Goal: Check status: Check status

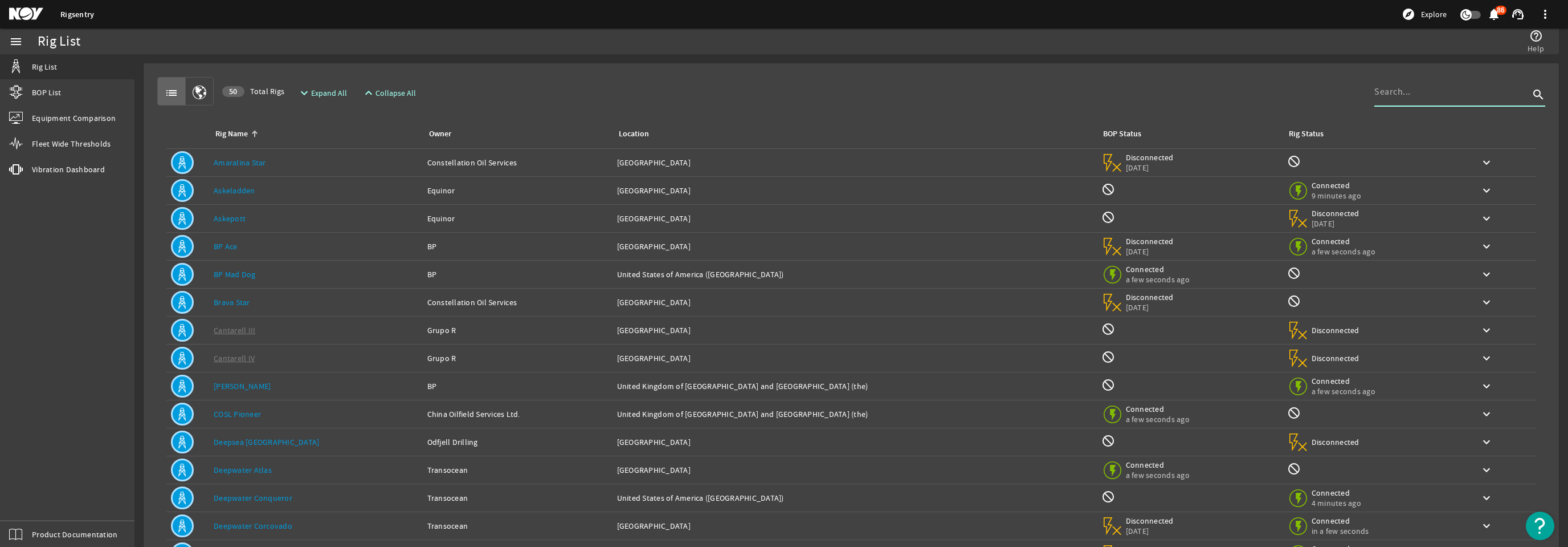
click at [1394, 98] on input at bounding box center [1452, 92] width 155 height 13
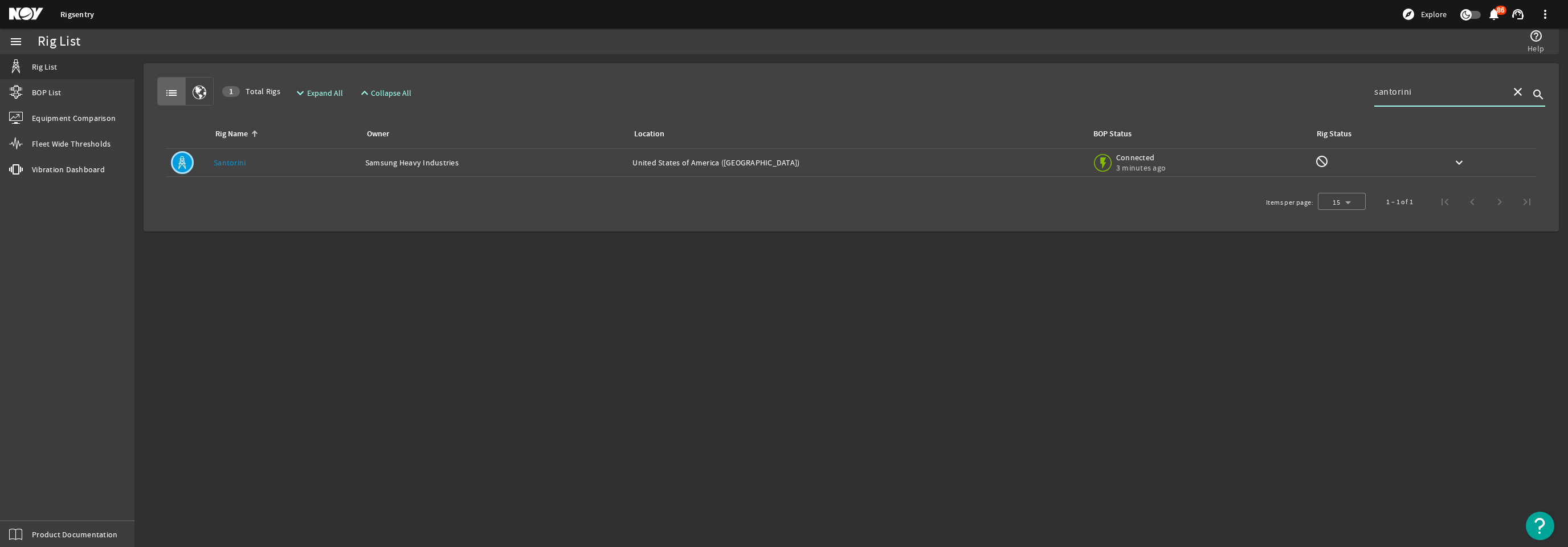
type input "santorini"
click at [894, 176] on table "Rig Name Owner Location BOP Status Rig Status Rig Name: Santorini Owner: Samsun…" at bounding box center [851, 152] width 1388 height 66
click at [893, 160] on div "Location: [GEOGRAPHIC_DATA] ([GEOGRAPHIC_DATA])" at bounding box center [857, 163] width 450 height 12
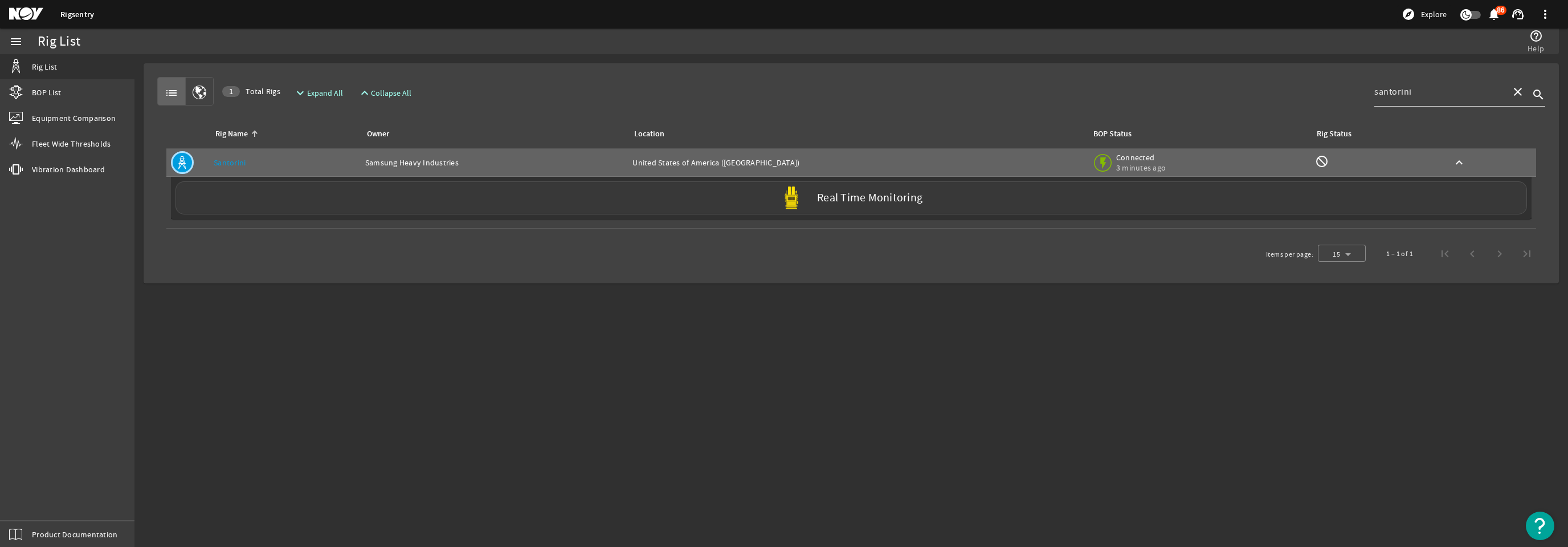
click at [839, 204] on div "Real Time Monitoring" at bounding box center [851, 197] width 1351 height 33
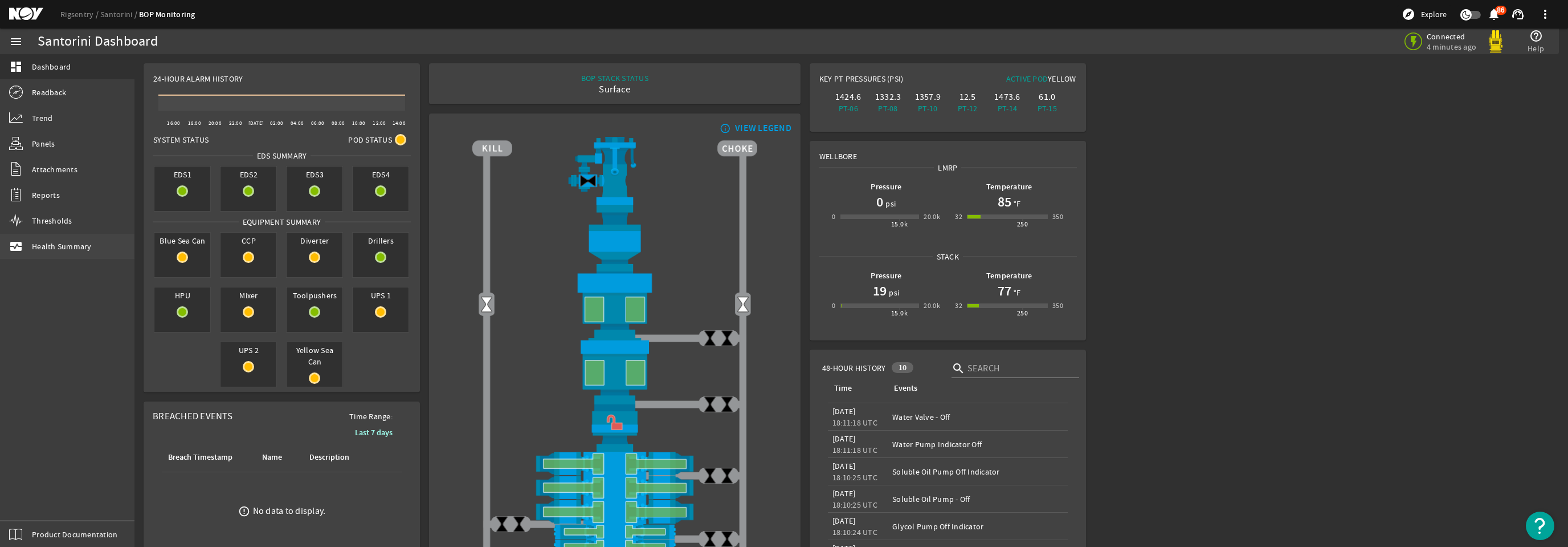
click at [65, 250] on span "Health Summary" at bounding box center [61, 246] width 60 height 12
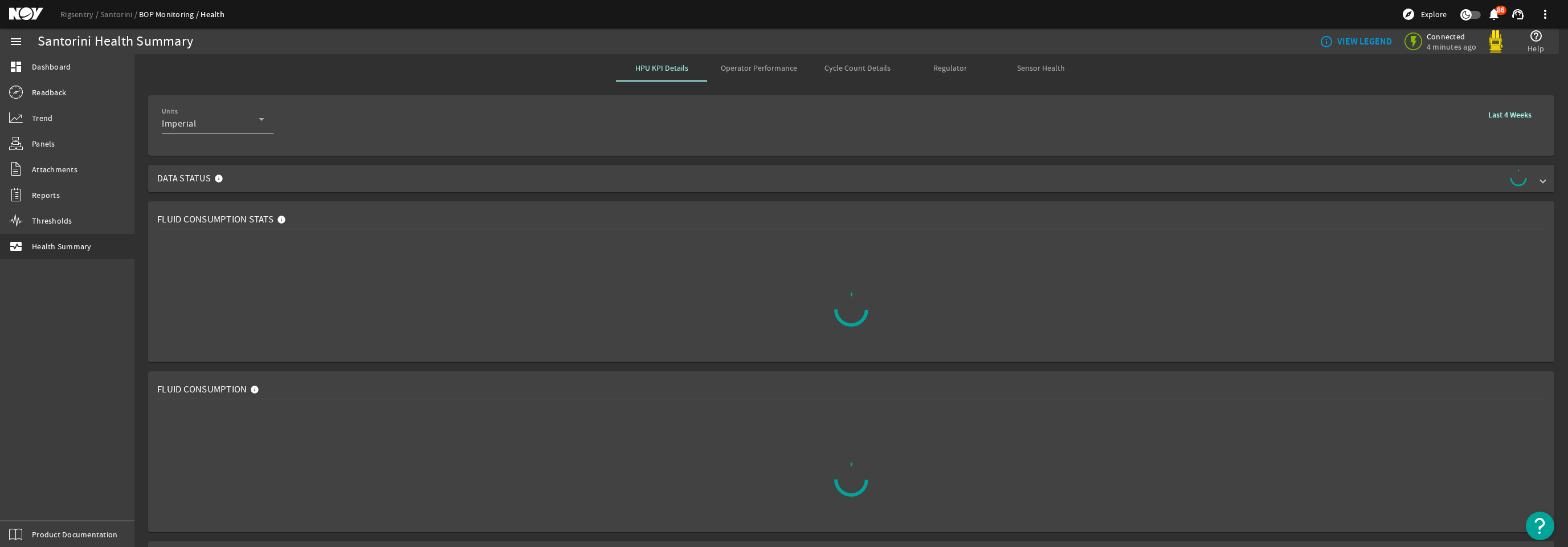
click at [1546, 181] on mat-expansion-panel-header "Data Status" at bounding box center [851, 178] width 1406 height 28
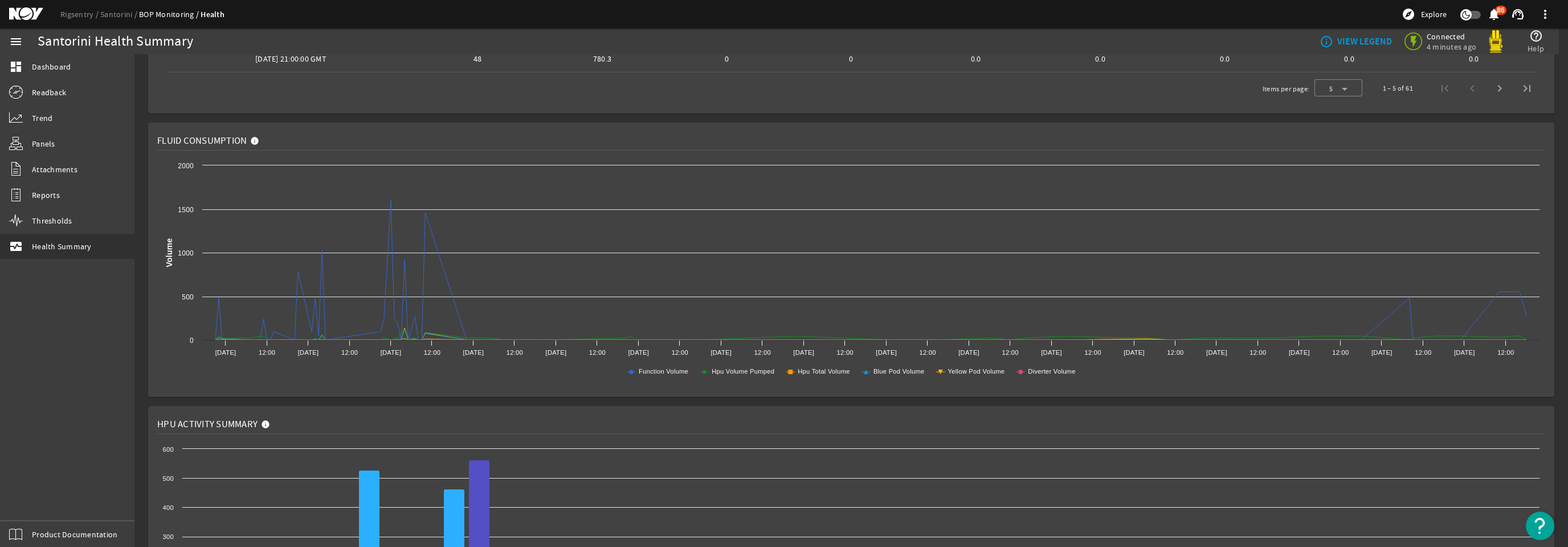
click at [735, 316] on icon "Created with Highcharts 11.1.0 Volume Function Volume Hpu Volume Pumped Hpu Tot…" at bounding box center [851, 273] width 1388 height 228
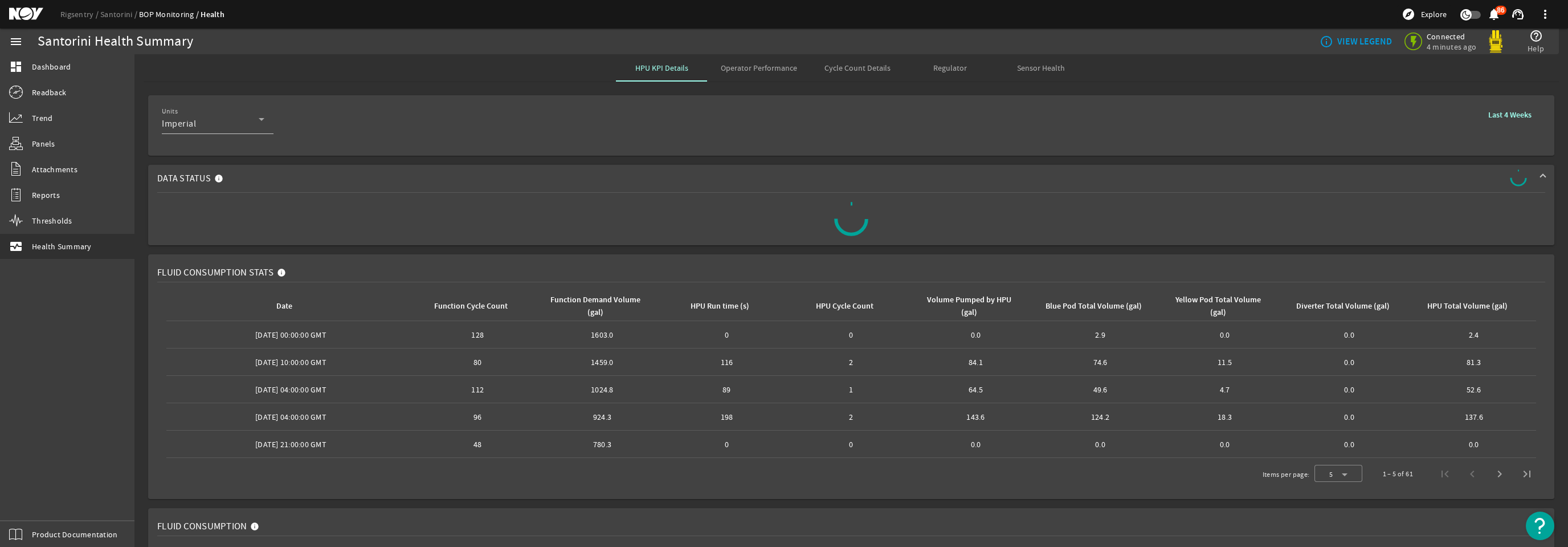
click at [763, 70] on span "Operator Performance" at bounding box center [758, 67] width 76 height 8
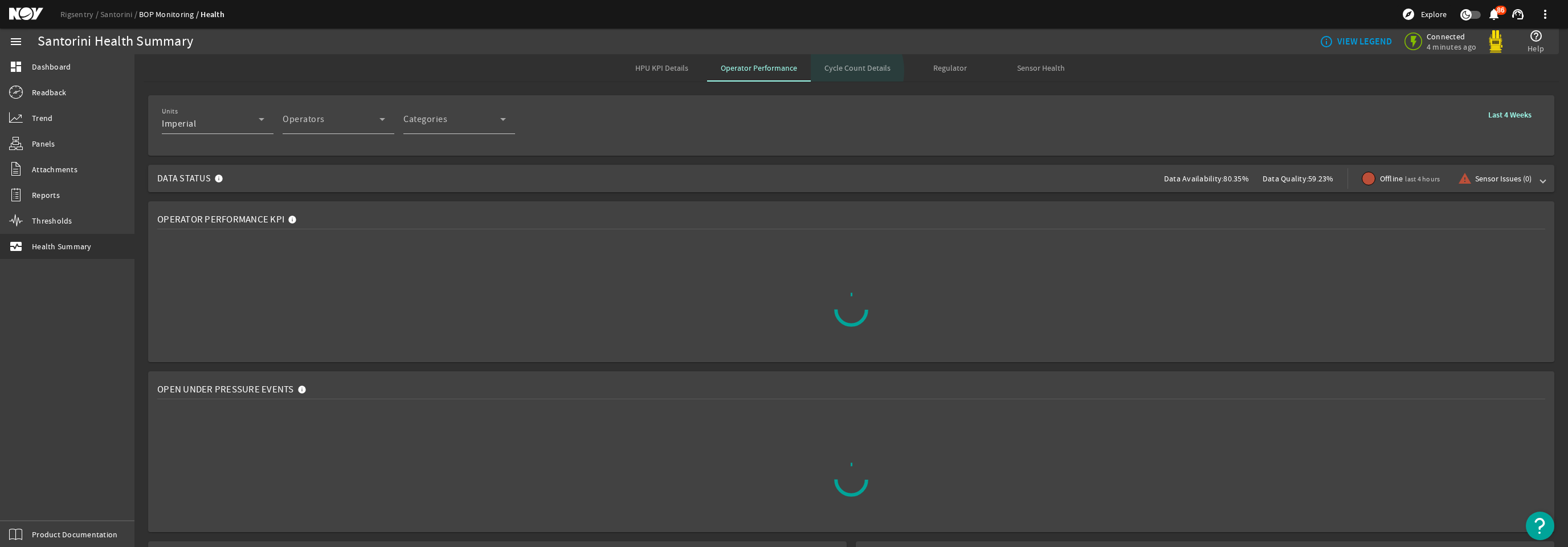
click at [839, 71] on span "Cycle Count Details" at bounding box center [857, 67] width 66 height 8
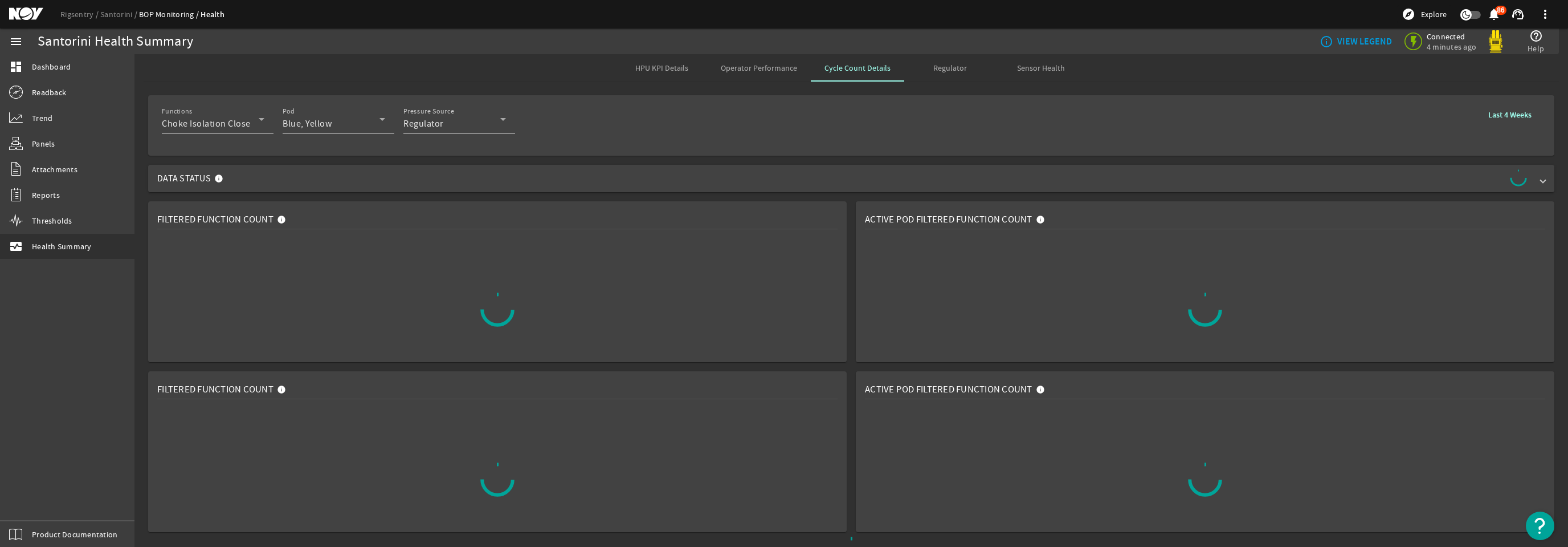
click at [960, 71] on span "Regulator" at bounding box center [950, 67] width 34 height 8
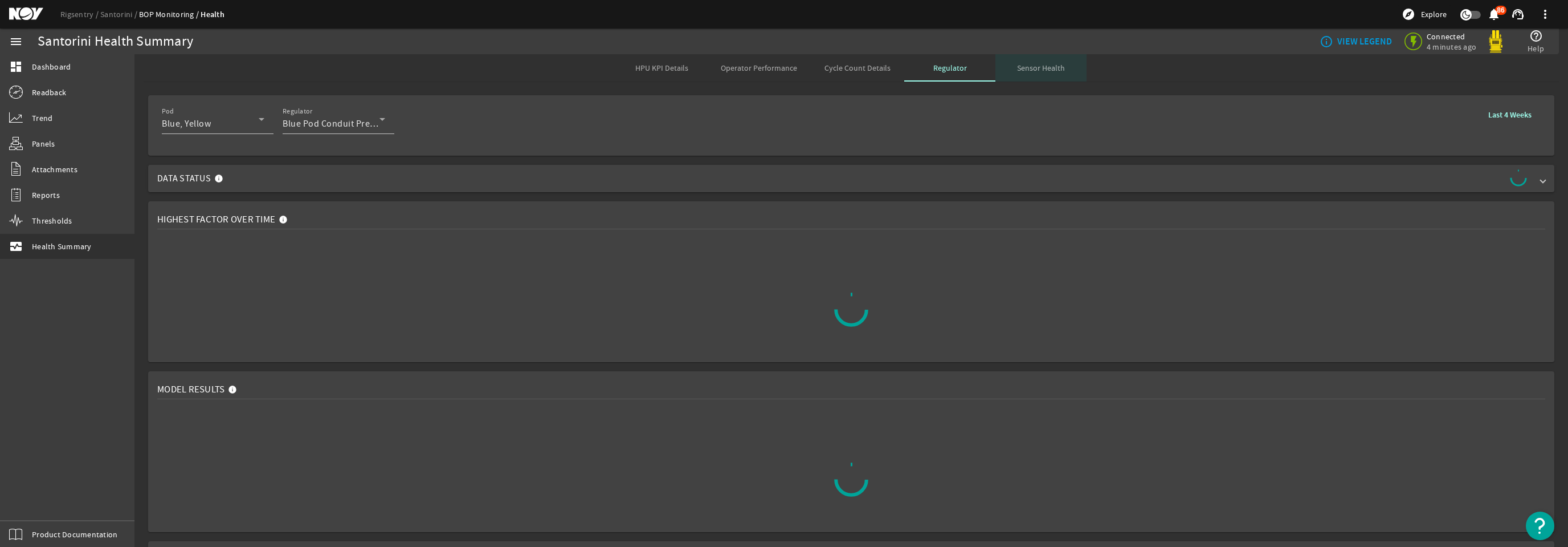
click at [1038, 66] on span "Sensor Health" at bounding box center [1041, 67] width 48 height 8
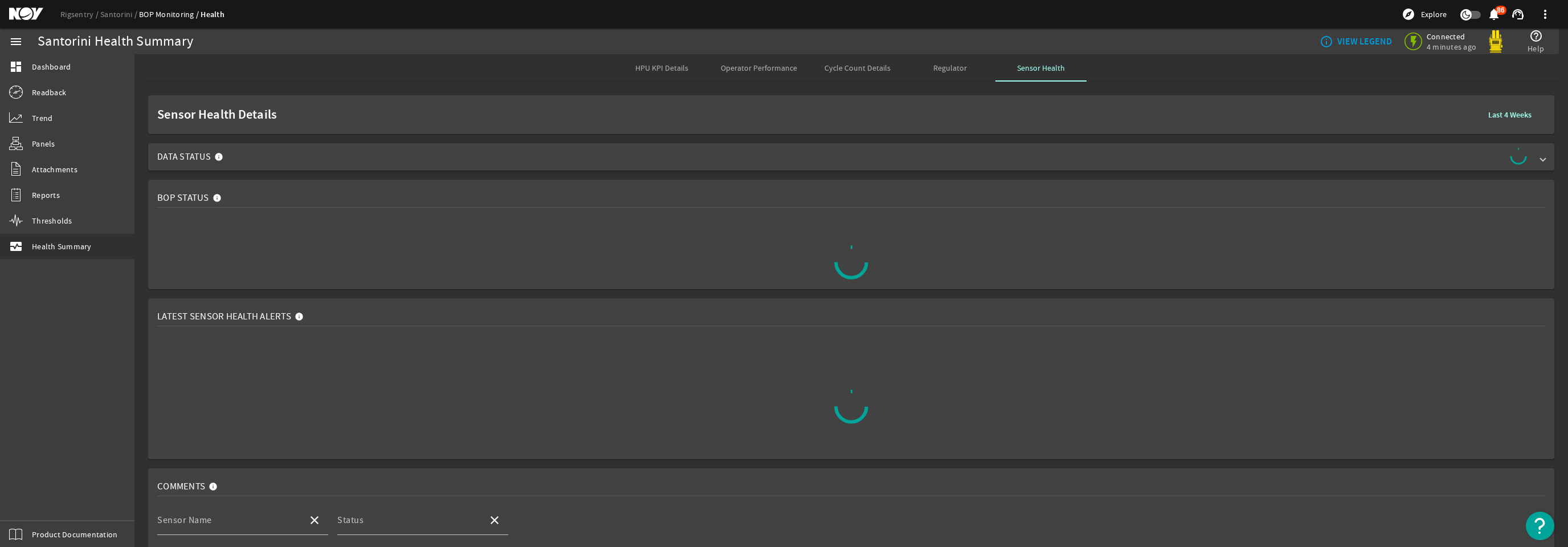
click at [703, 163] on span "Data Status" at bounding box center [848, 157] width 1383 height 18
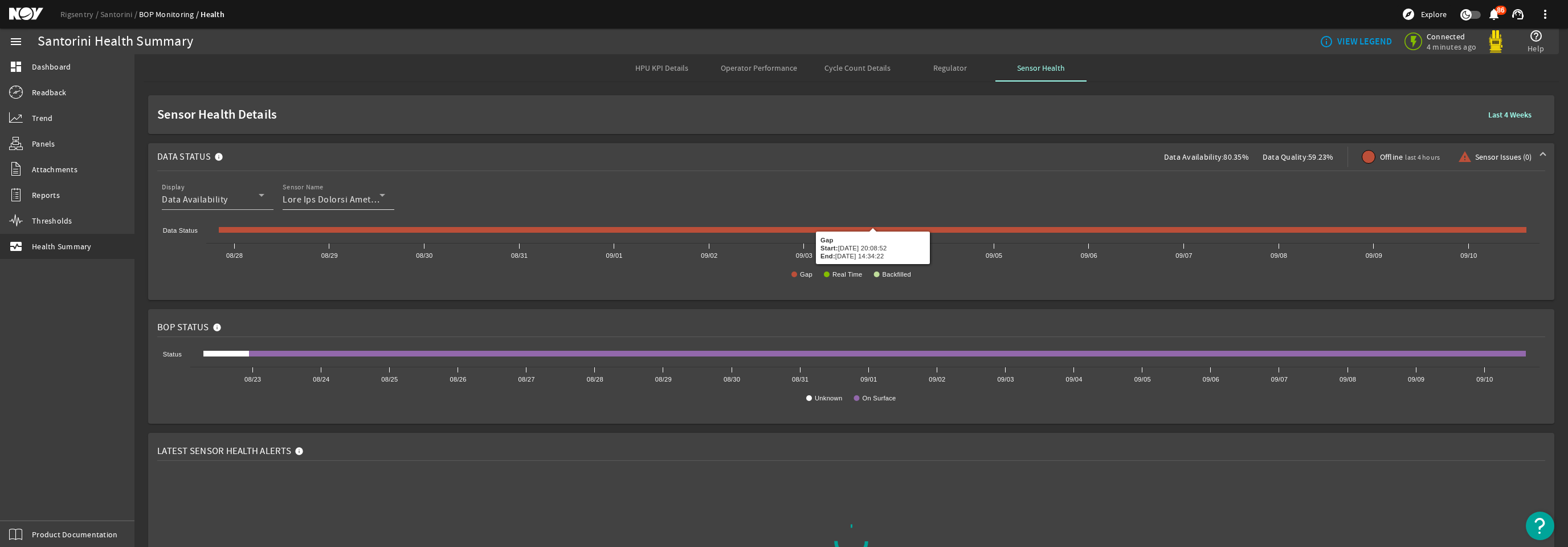
click at [380, 203] on div at bounding box center [334, 199] width 102 height 13
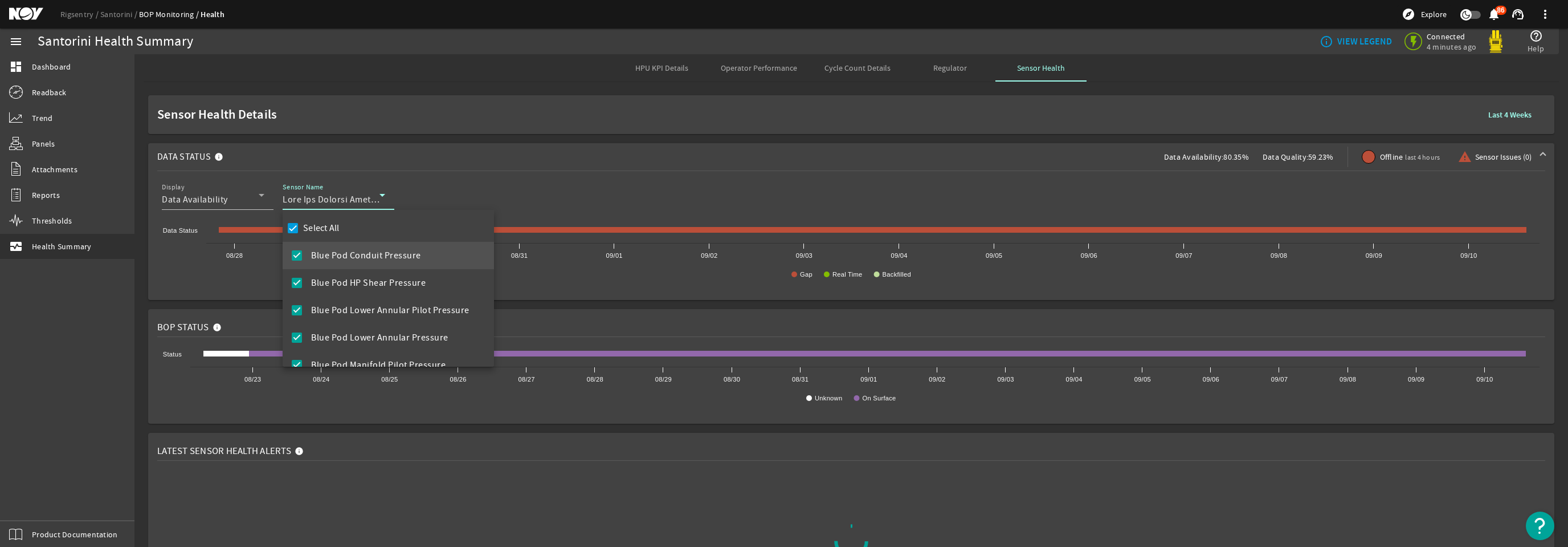
click at [480, 81] on div at bounding box center [784, 273] width 1568 height 547
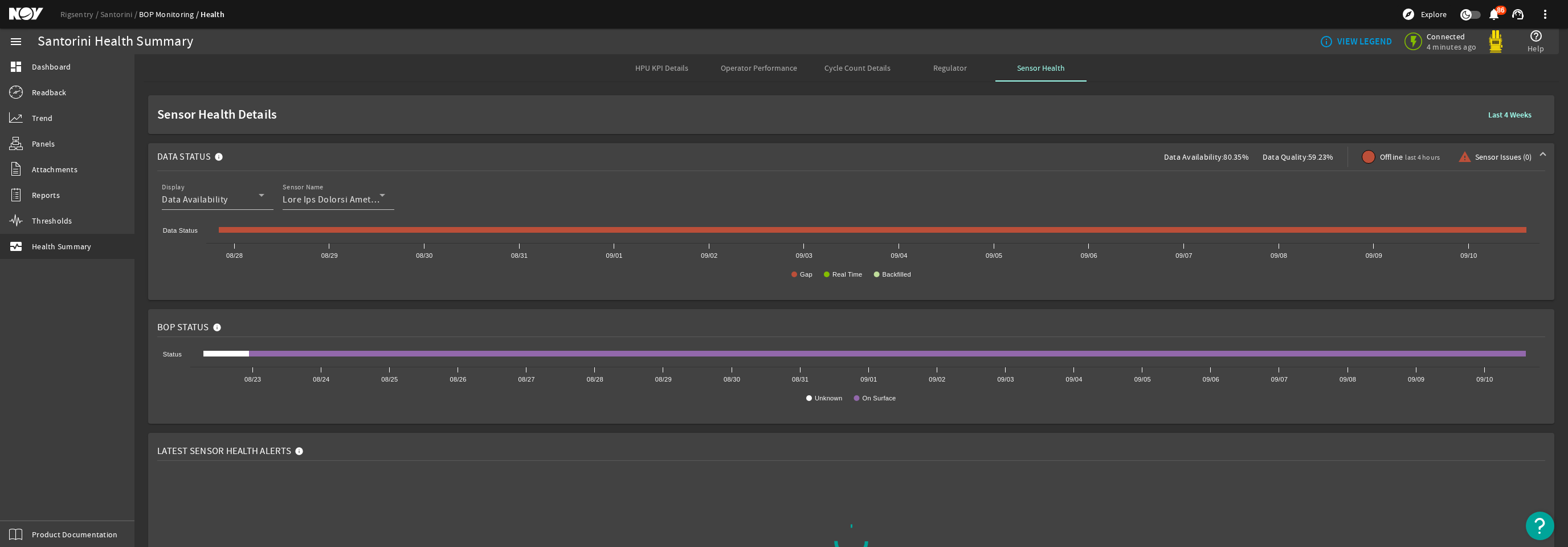
click at [775, 68] on span "Operator Performance" at bounding box center [758, 67] width 76 height 8
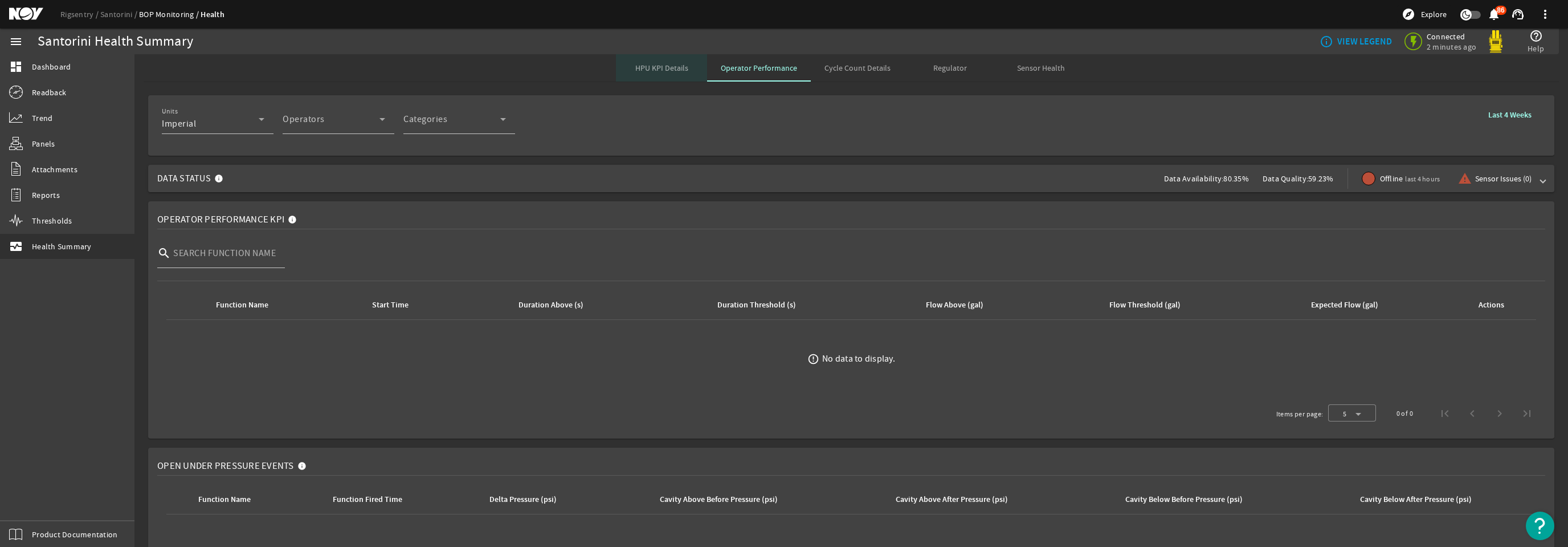
click at [670, 76] on span "HPU KPI Details" at bounding box center [662, 67] width 53 height 28
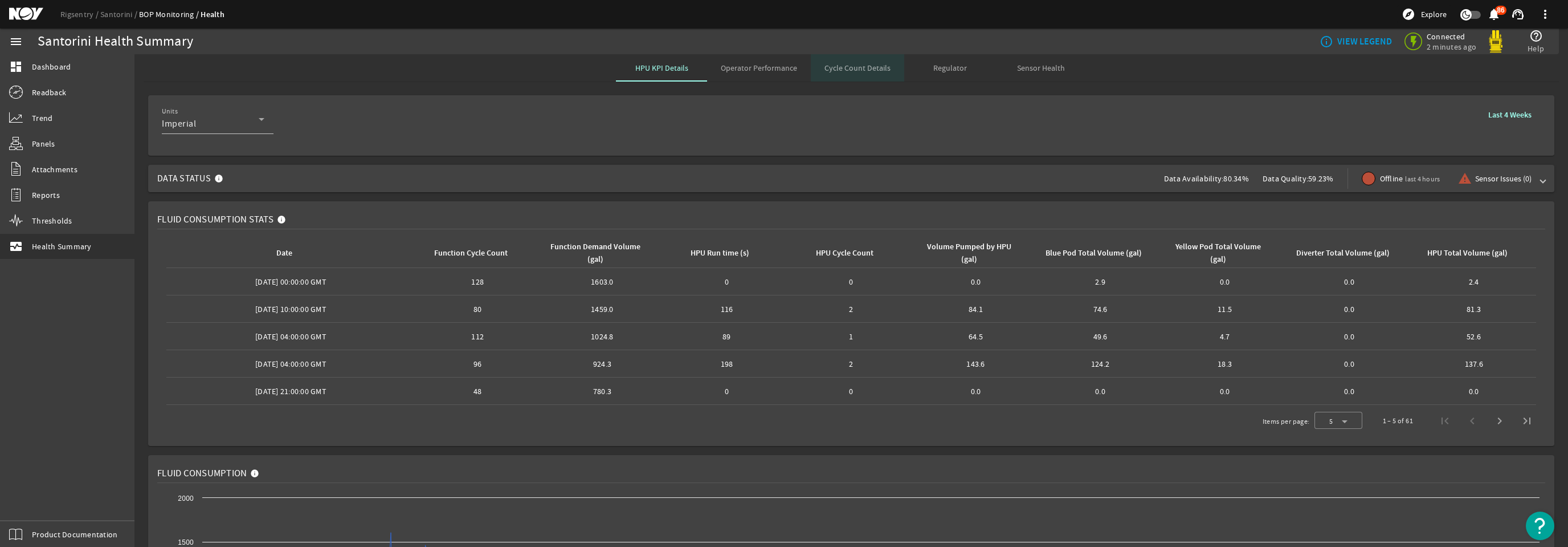
click at [878, 72] on span "Cycle Count Details" at bounding box center [857, 67] width 66 height 28
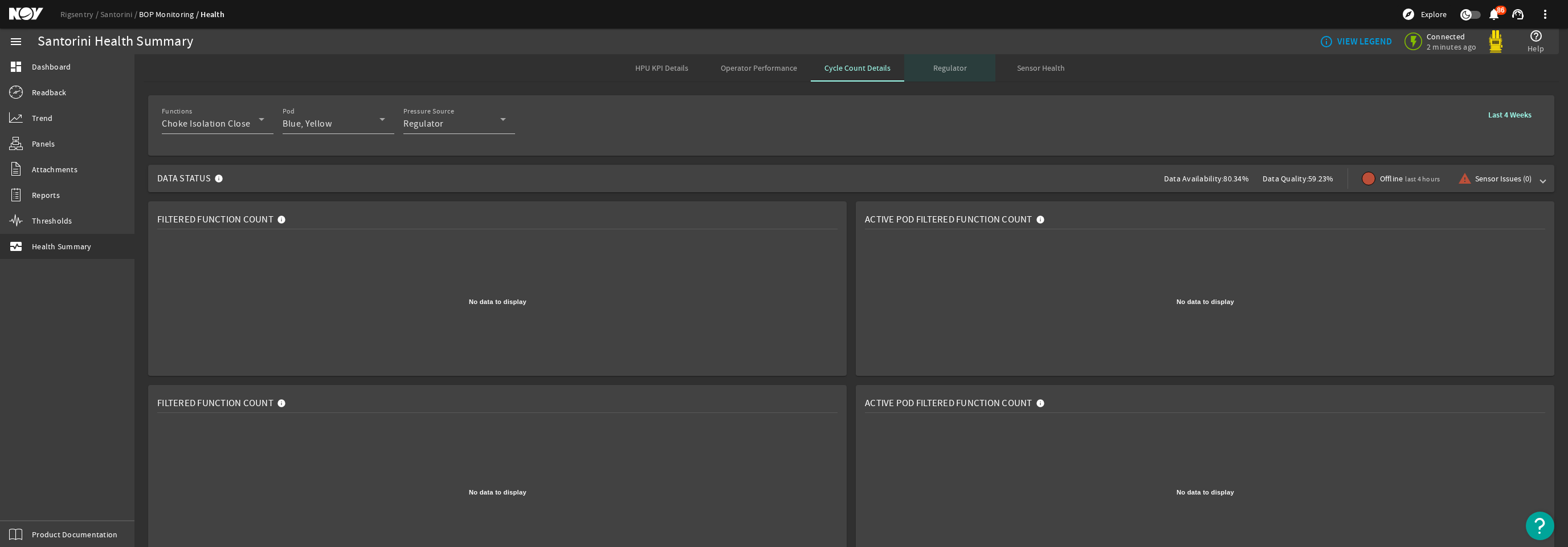
click at [960, 68] on span "Regulator" at bounding box center [950, 67] width 34 height 8
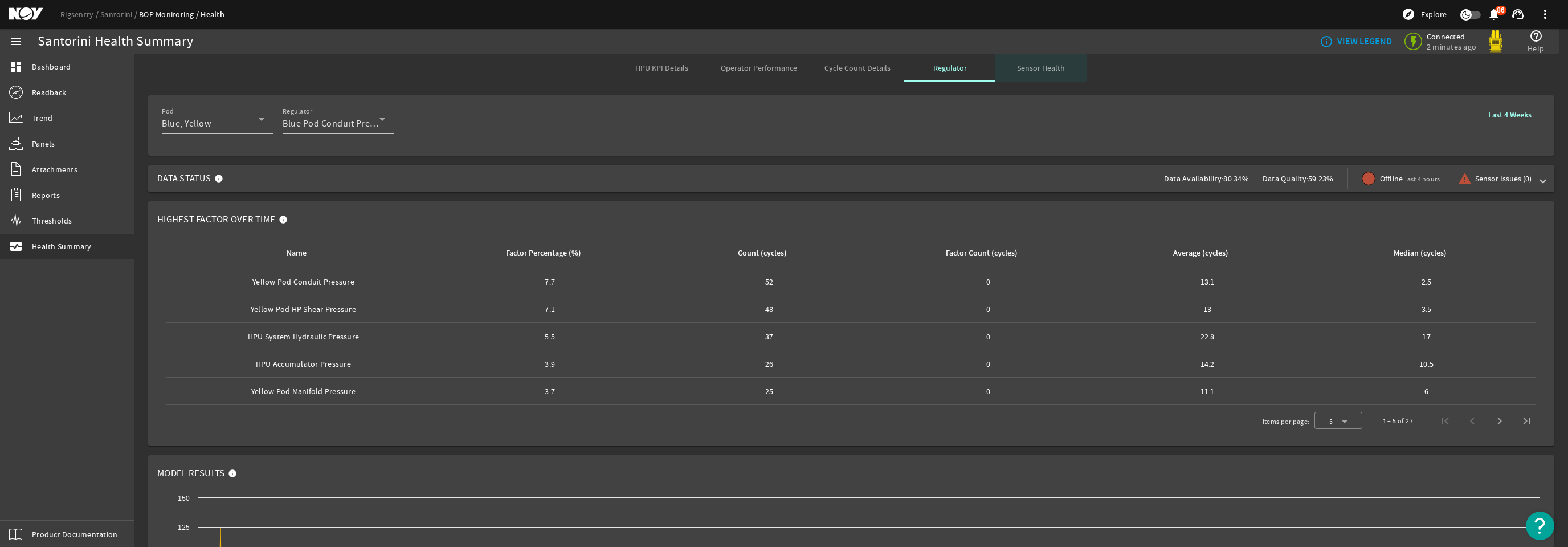
click at [1041, 69] on span "Sensor Health" at bounding box center [1041, 67] width 48 height 8
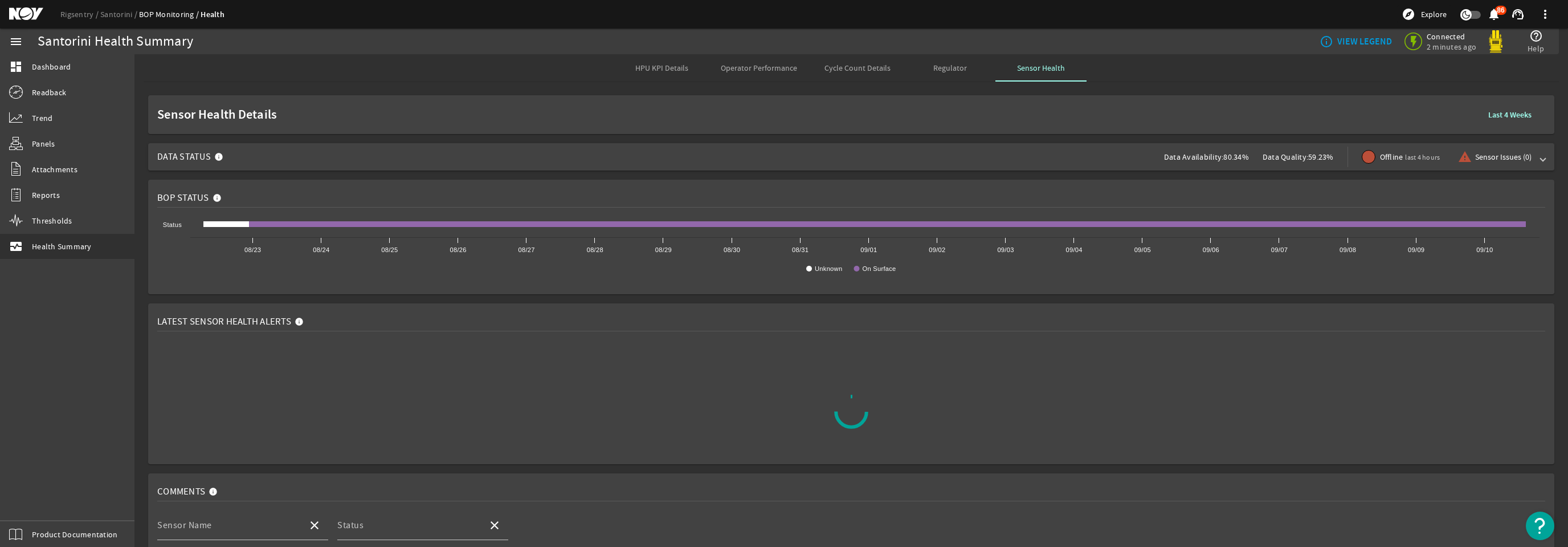
click at [1132, 66] on div "HPU KPI Details Operator Performance Cycle Count Details Regulator Sensor Health" at bounding box center [851, 67] width 1415 height 28
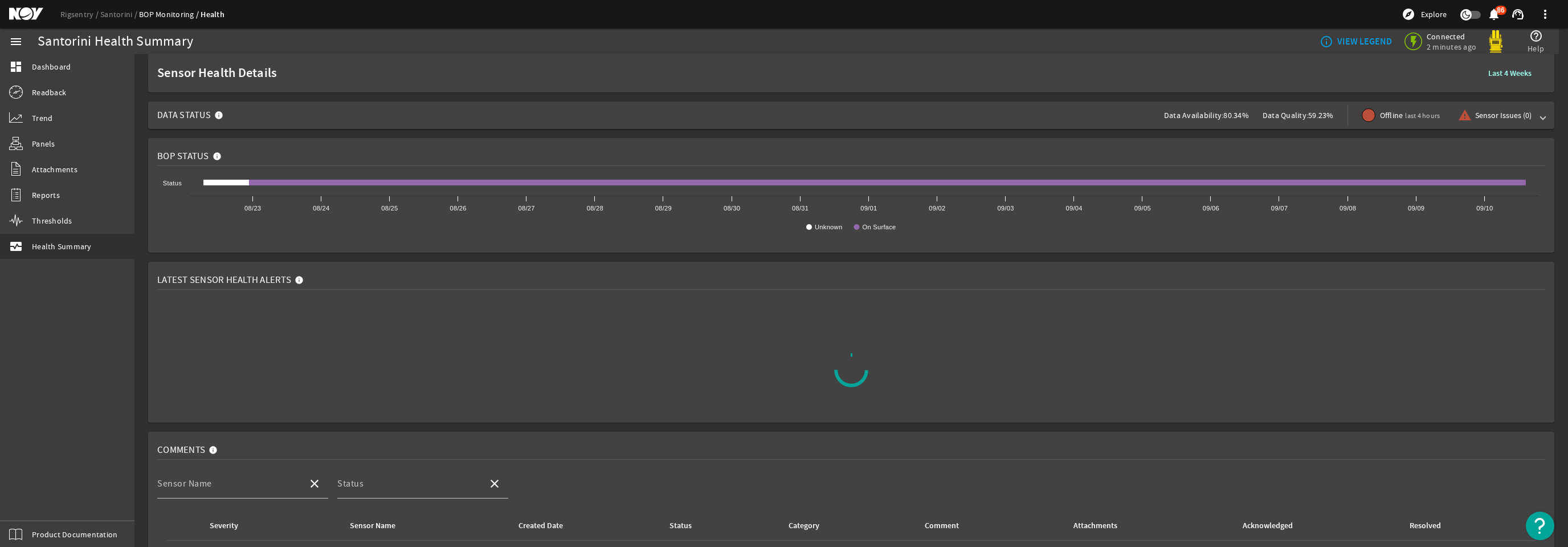
scroll to position [23, 0]
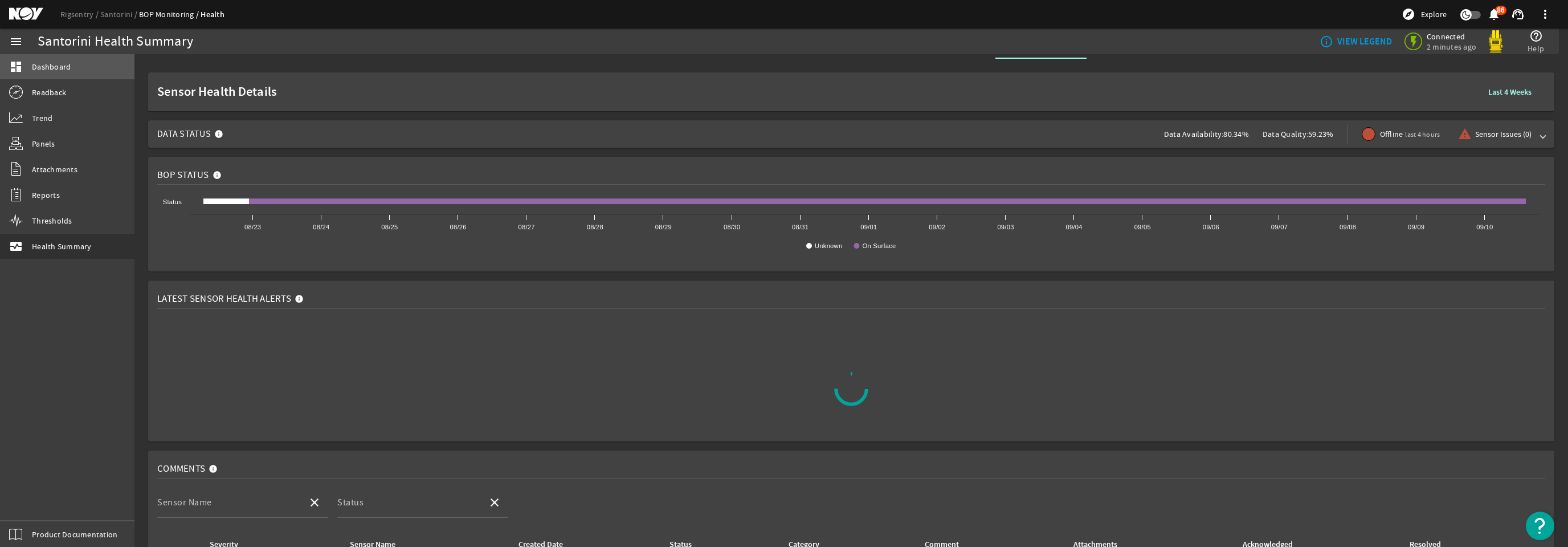
click at [58, 66] on span "Dashboard" at bounding box center [51, 67] width 39 height 12
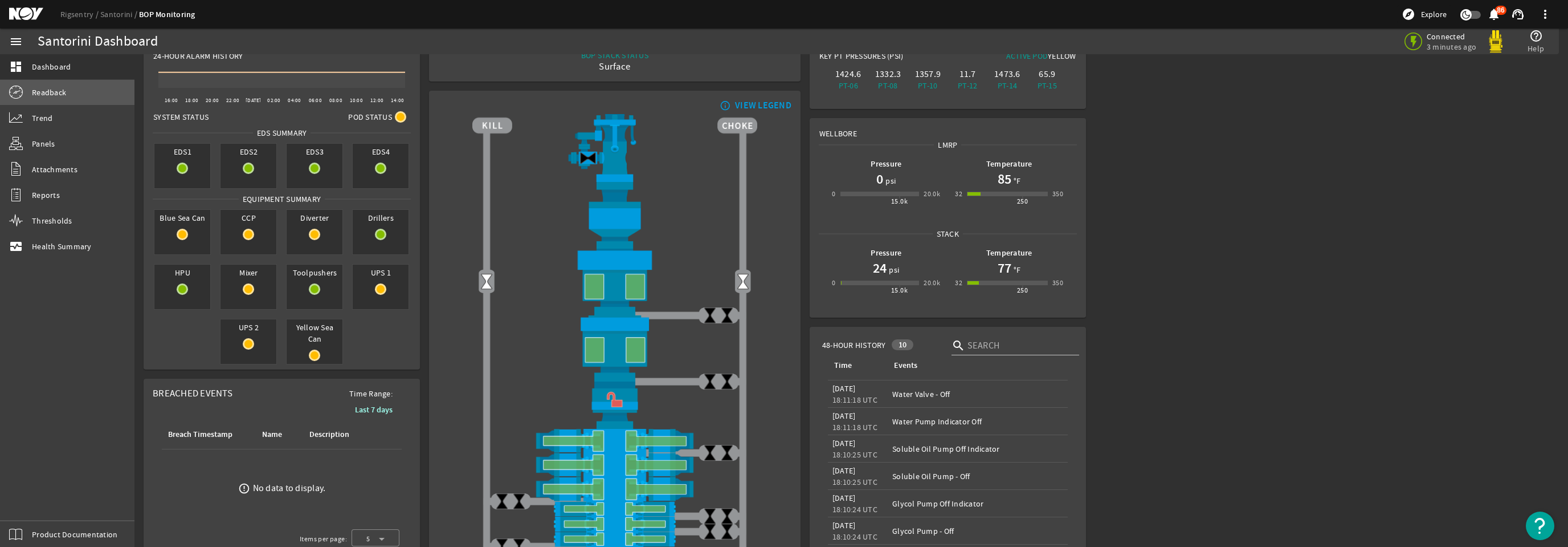
click at [54, 95] on span "Readback" at bounding box center [49, 92] width 34 height 12
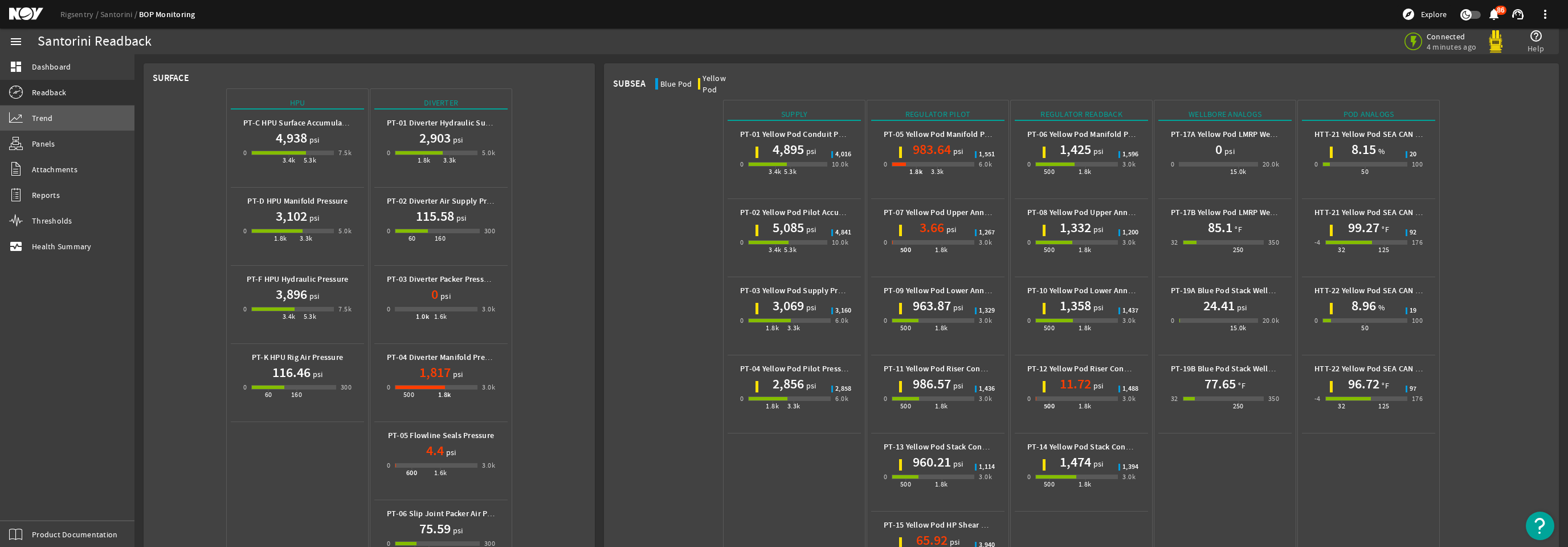
click at [48, 118] on span "Trend" at bounding box center [42, 118] width 20 height 12
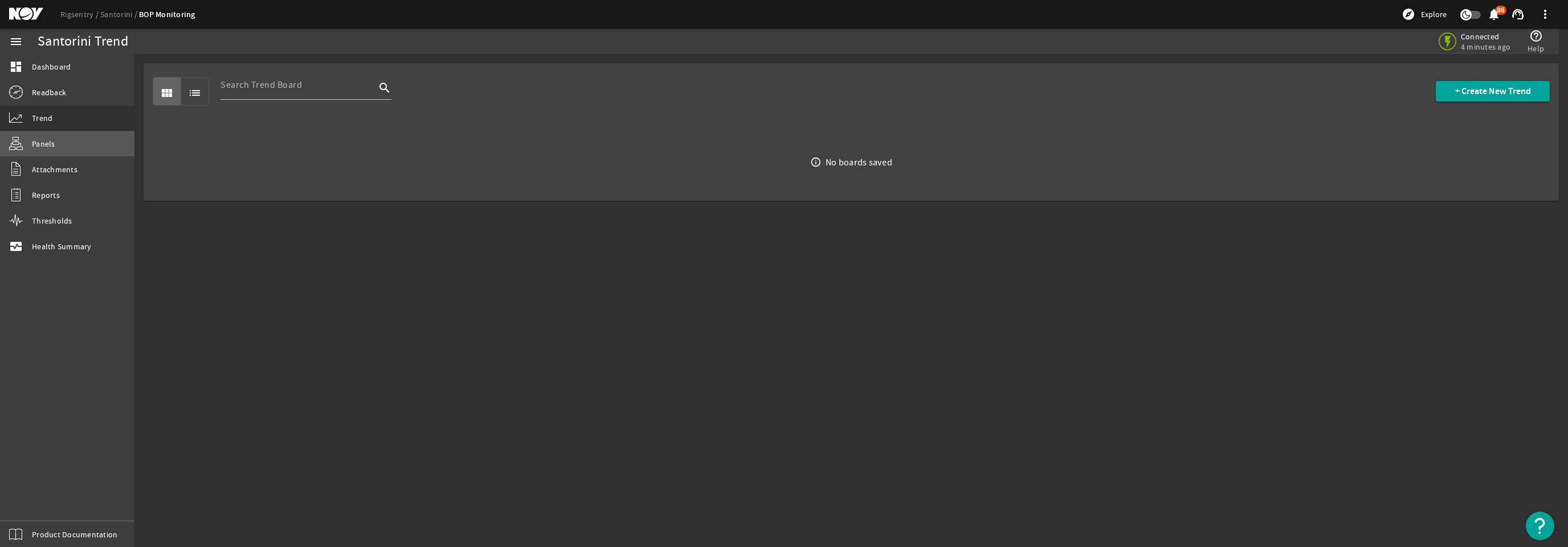
click at [48, 141] on span "Panels" at bounding box center [44, 144] width 24 height 12
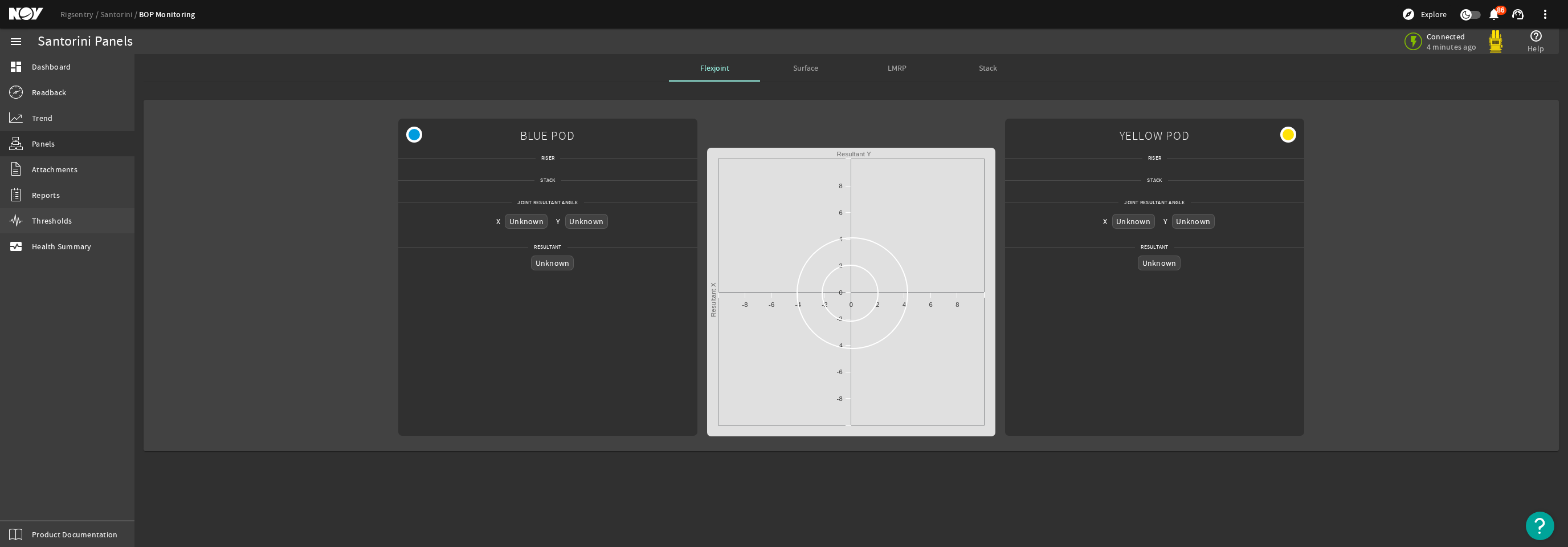
click at [49, 221] on span "Thresholds" at bounding box center [52, 221] width 40 height 12
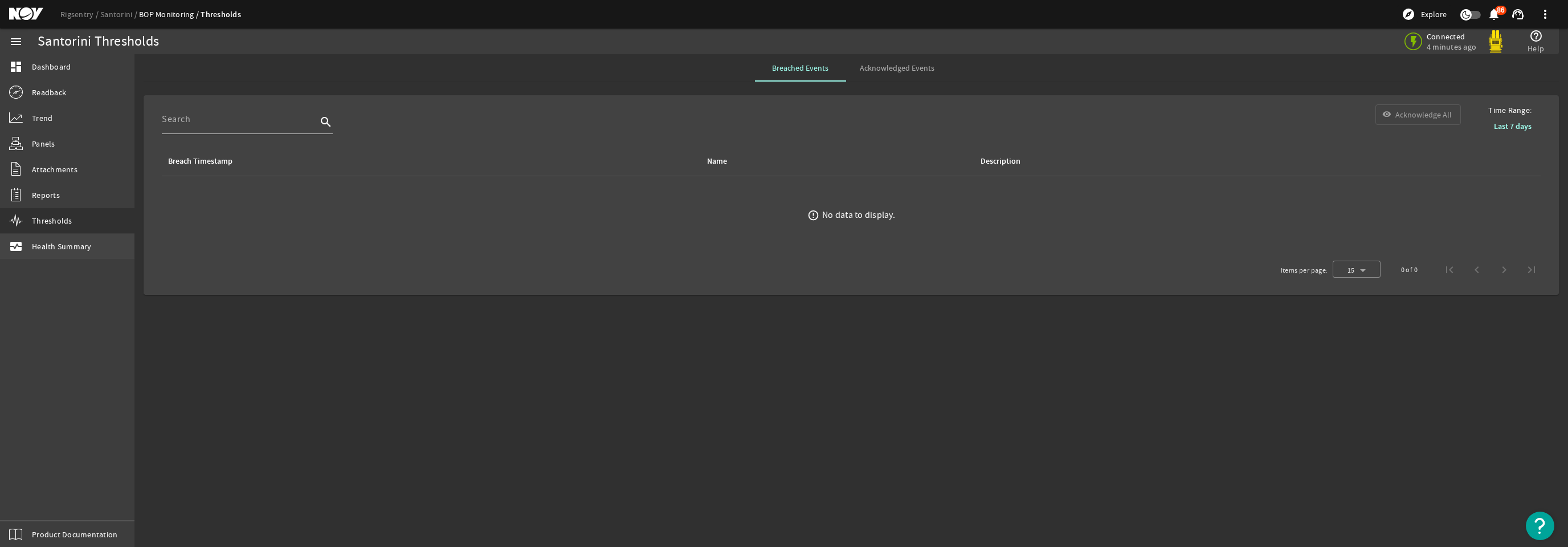
click at [62, 242] on span "Health Summary" at bounding box center [61, 246] width 60 height 12
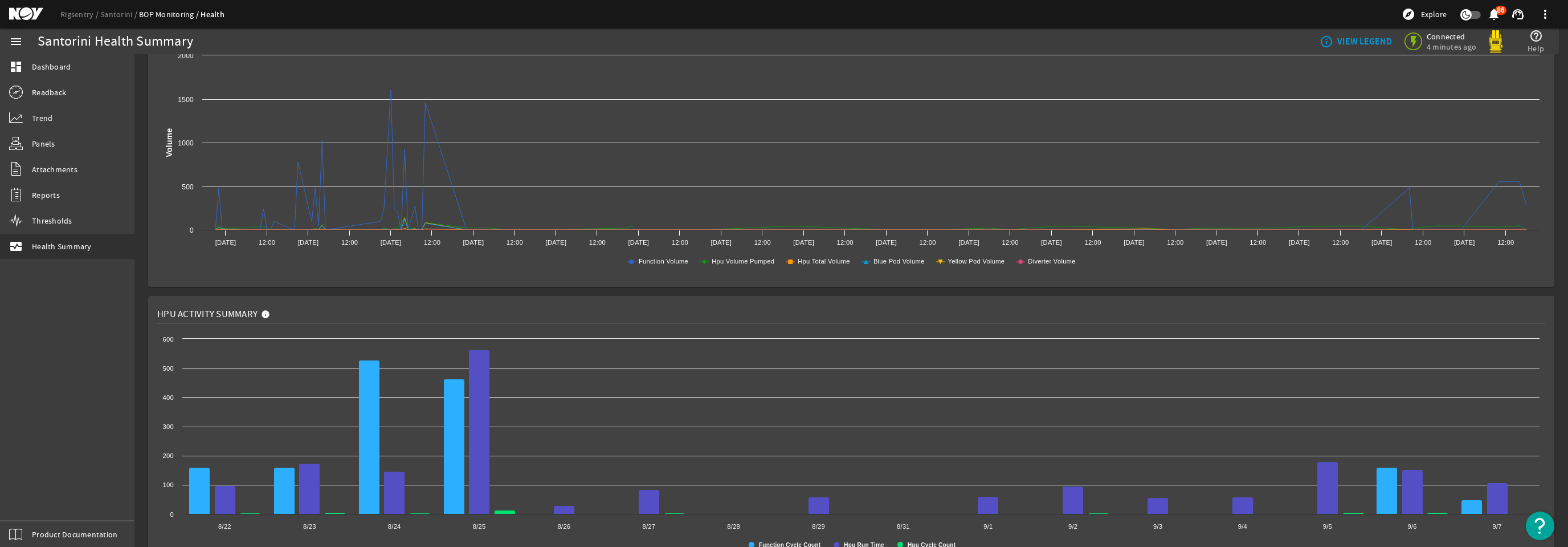
scroll to position [440, 0]
click at [87, 13] on link "Rigsentry" at bounding box center [80, 14] width 39 height 10
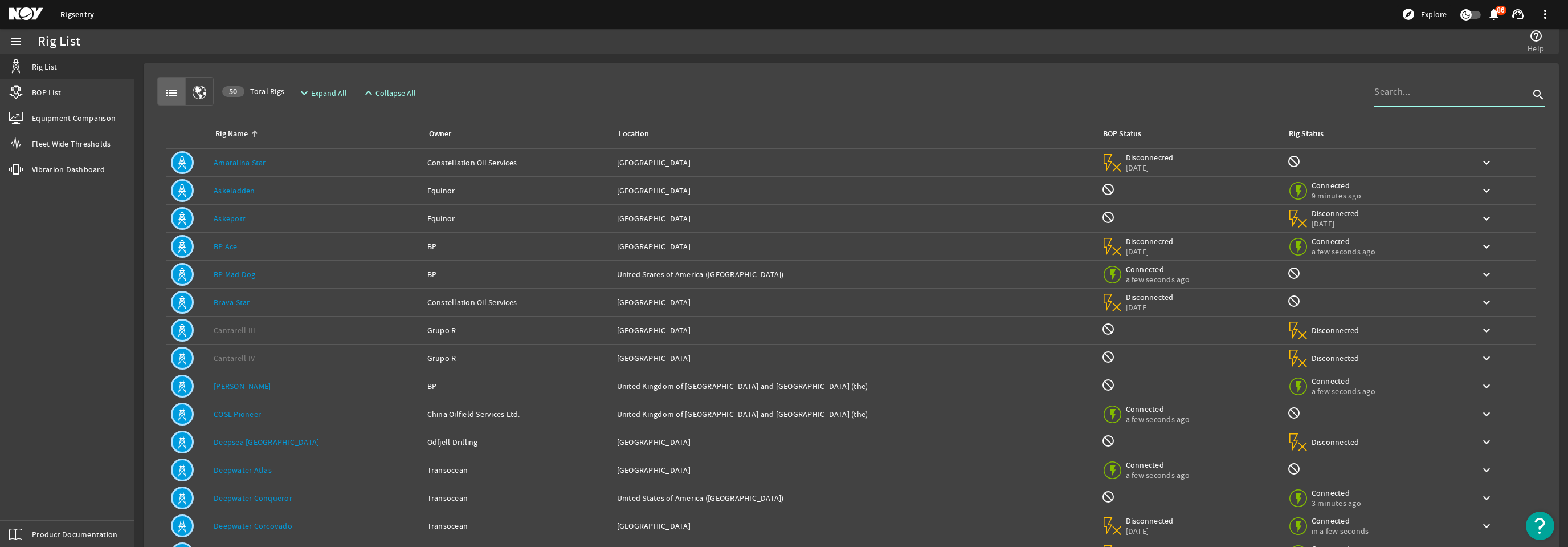
click at [1408, 94] on input at bounding box center [1452, 92] width 155 height 13
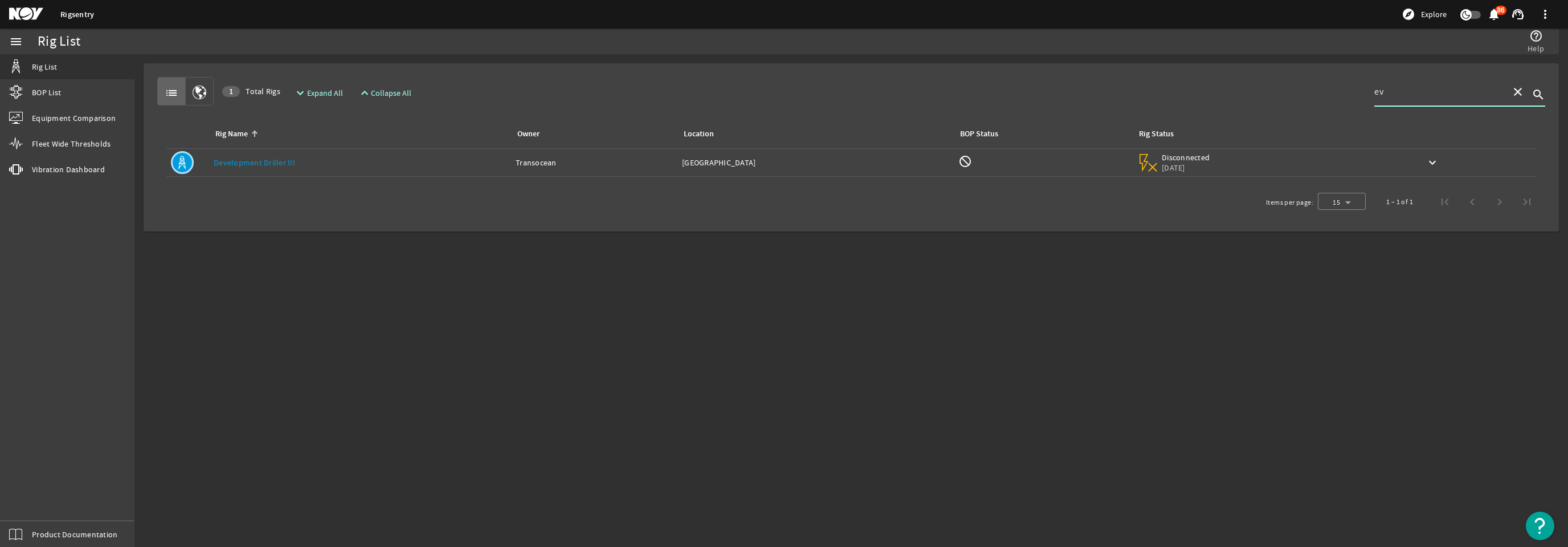
type input "e"
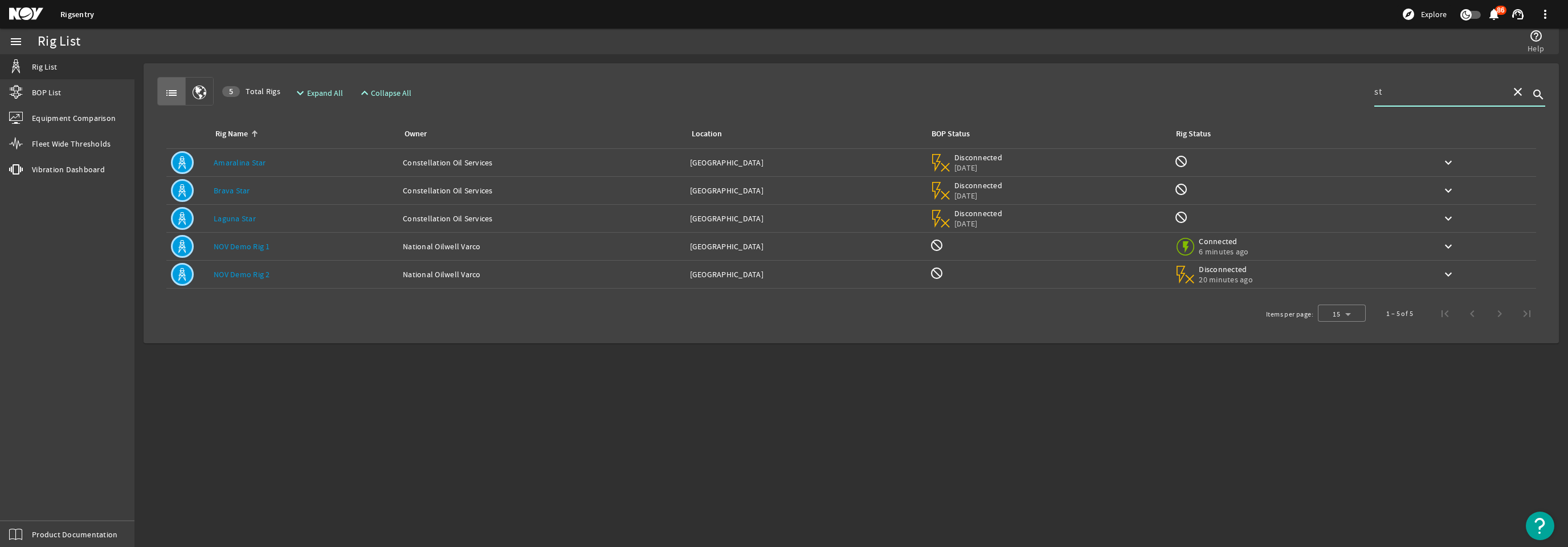
type input "s"
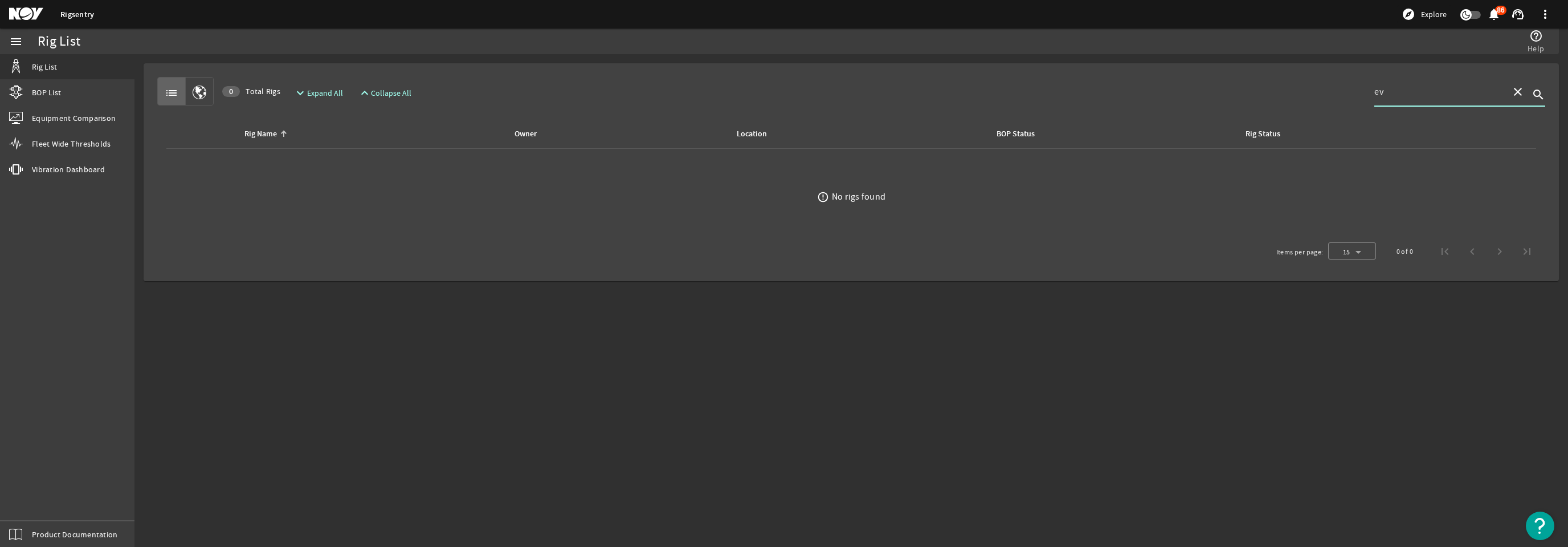
type input "e"
type input "s"
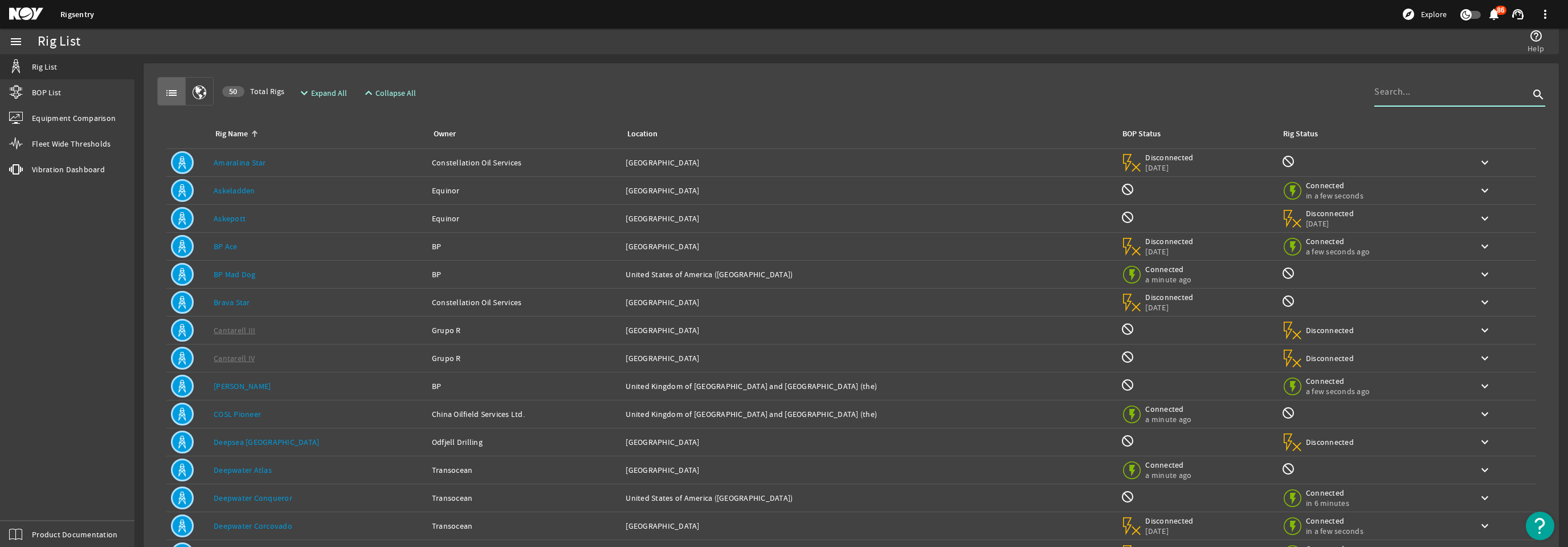
click at [1268, 95] on div "list 50 Total Rigs expand_more Expand All expand_less Collapse All search" at bounding box center [851, 92] width 1388 height 29
